Goal: Task Accomplishment & Management: Use online tool/utility

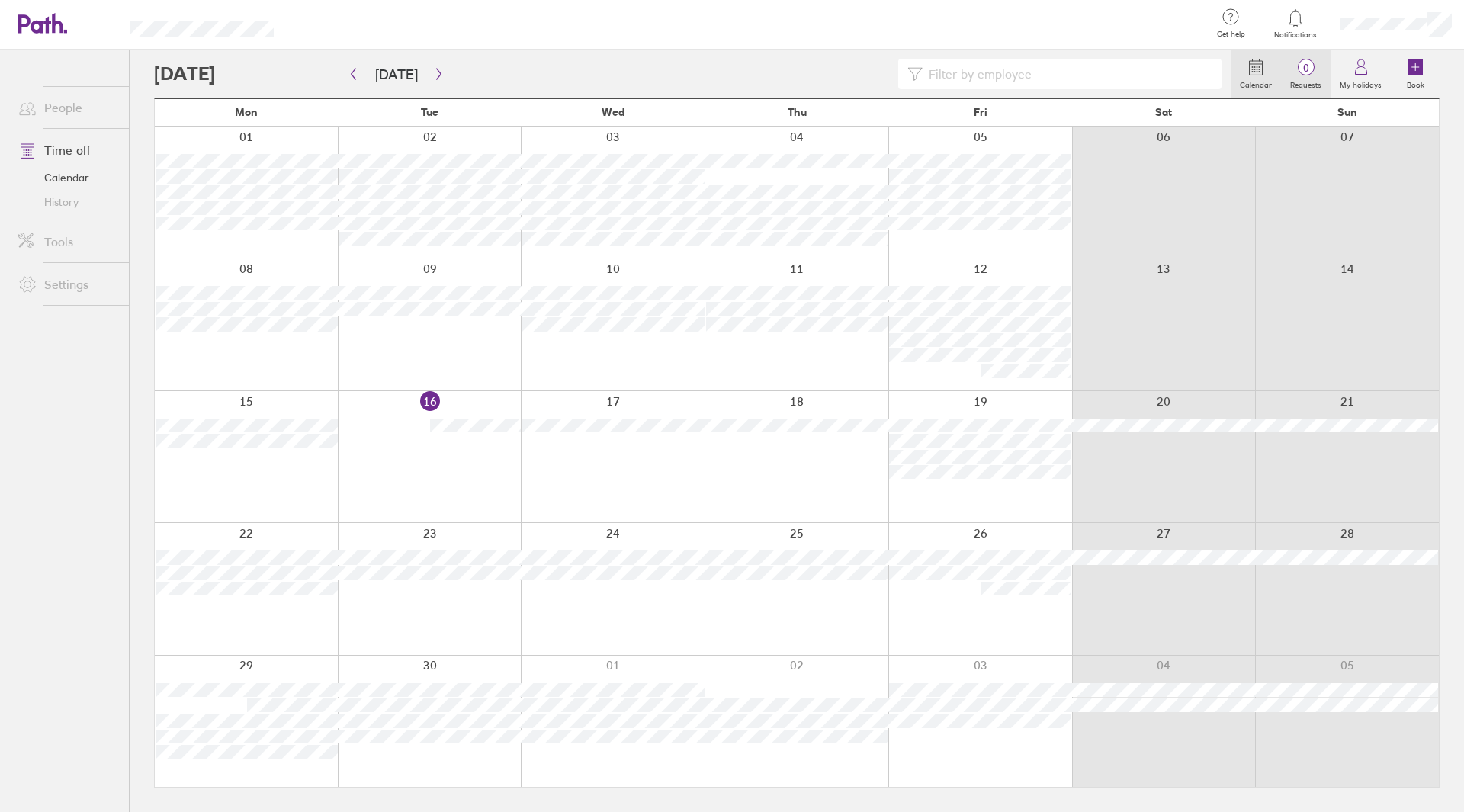
click at [1297, 72] on span "0" at bounding box center [1306, 67] width 49 height 12
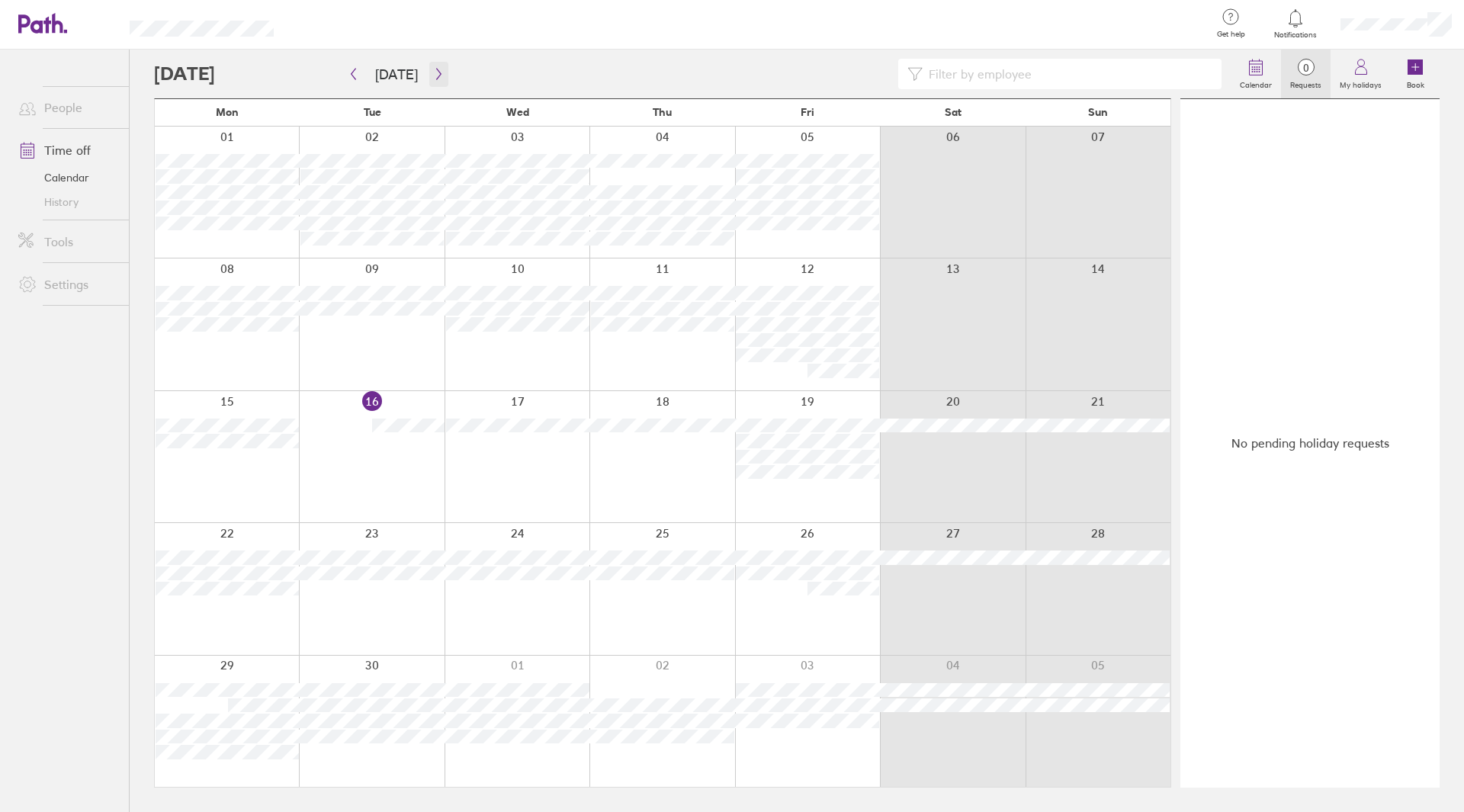
click at [433, 80] on button "button" at bounding box center [438, 74] width 19 height 26
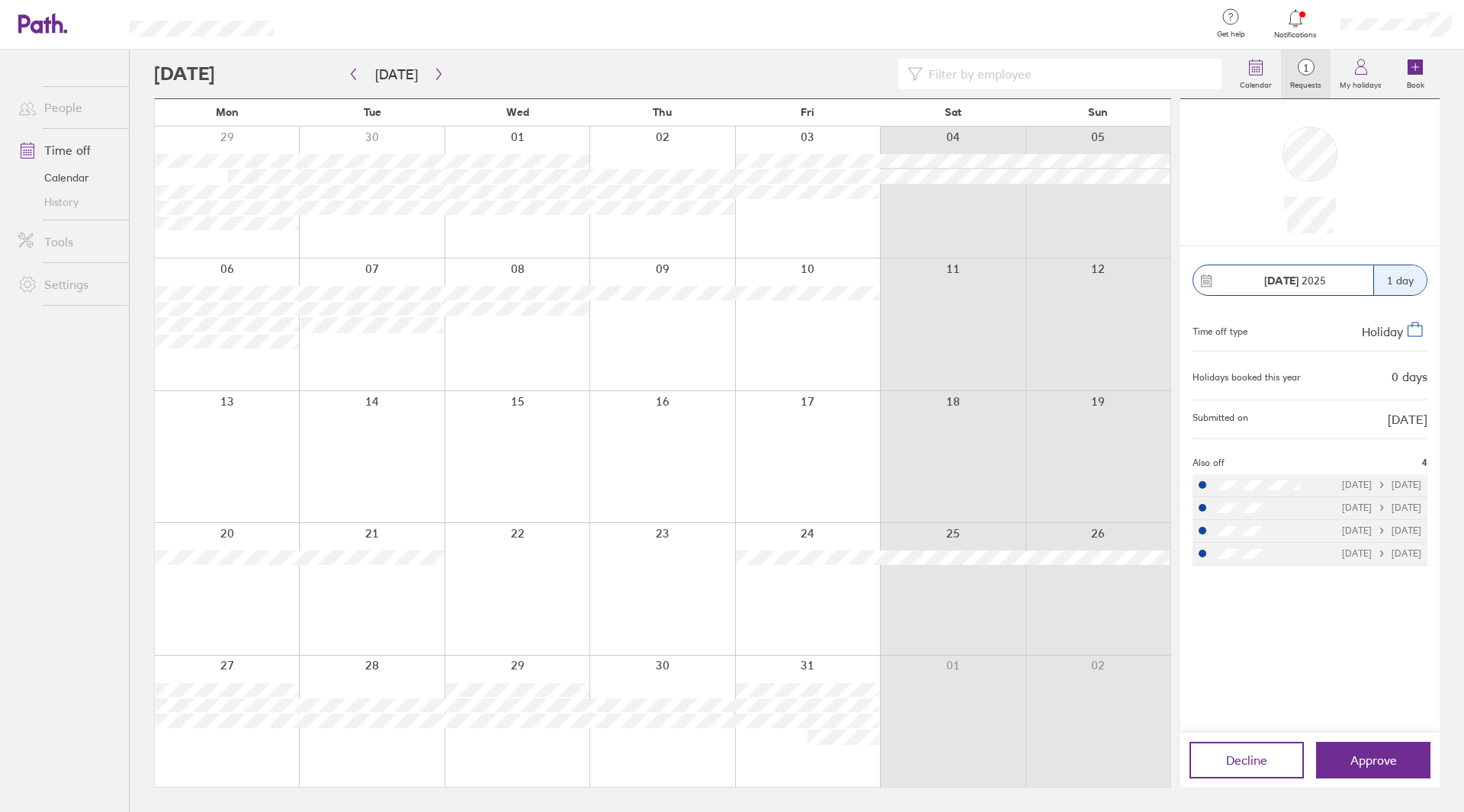
click at [1328, 750] on button "Approve" at bounding box center [1373, 760] width 115 height 37
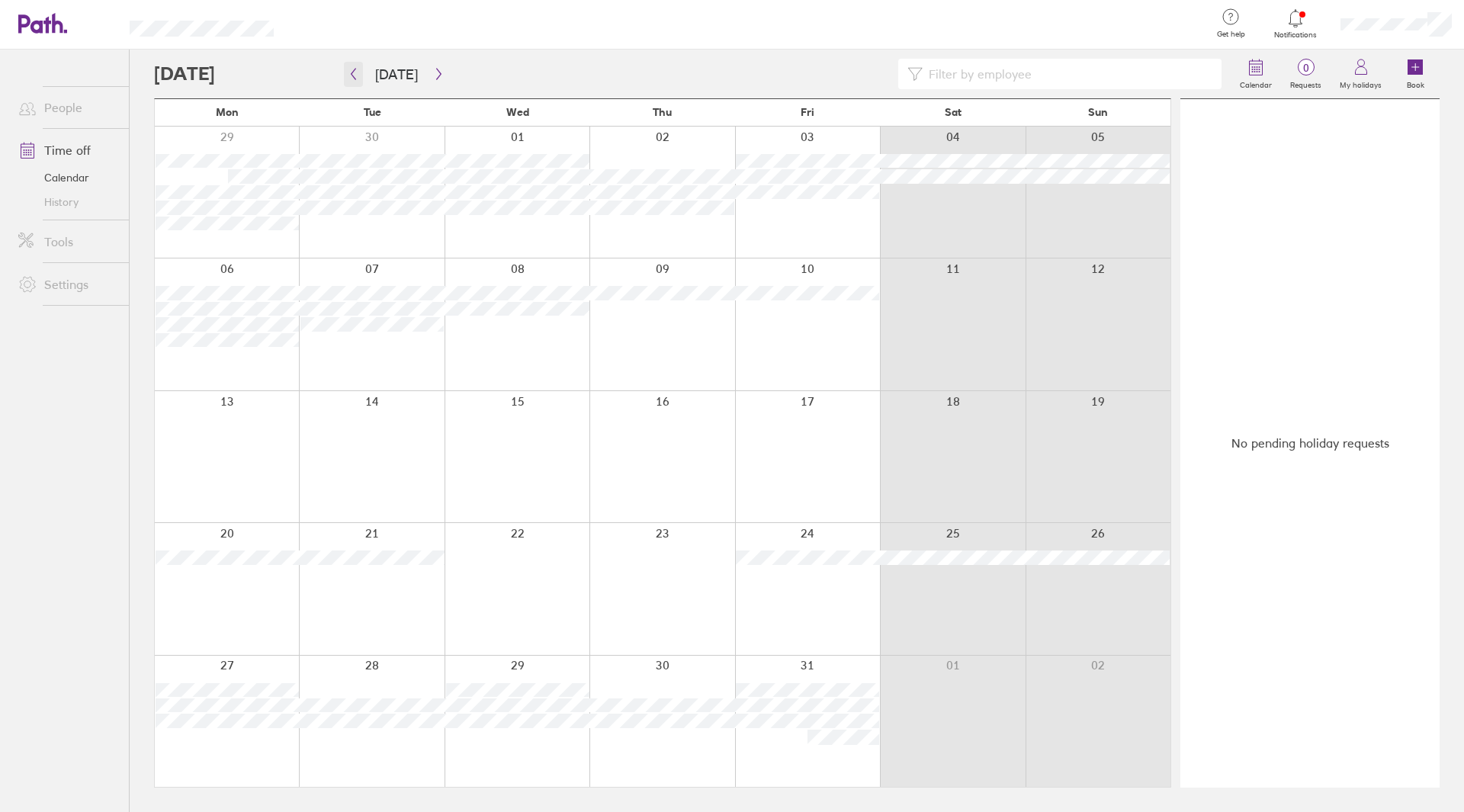
click at [350, 85] on button "button" at bounding box center [353, 74] width 19 height 26
